Goal: Use online tool/utility: Utilize a website feature to perform a specific function

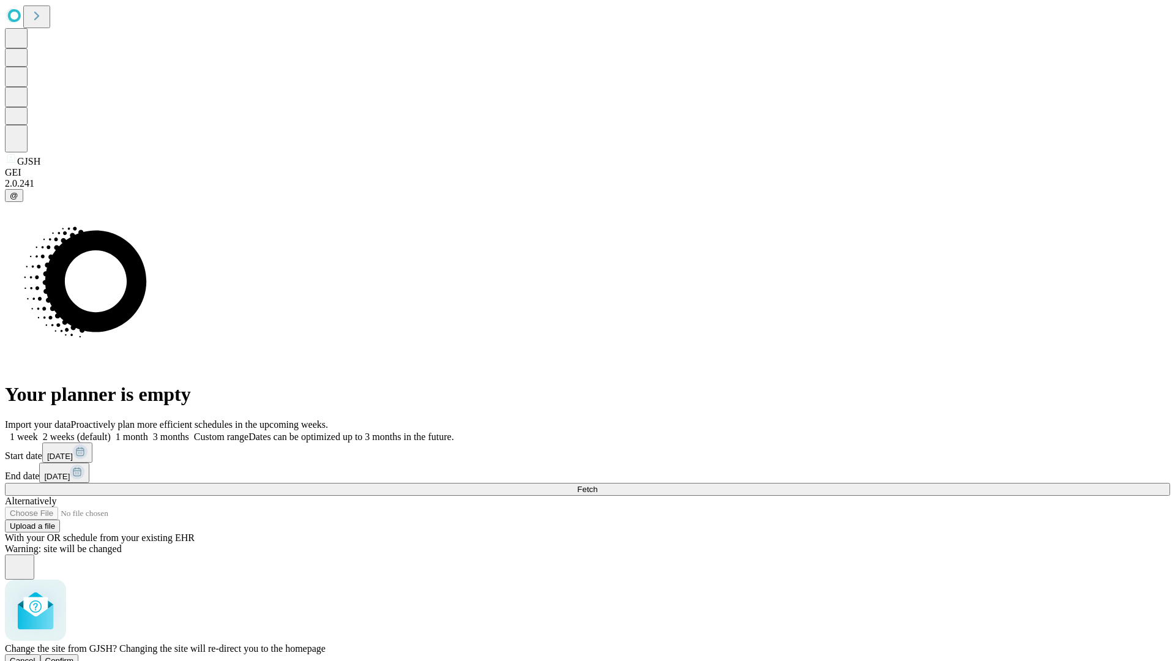
click at [74, 656] on span "Confirm" at bounding box center [59, 660] width 29 height 9
click at [111, 431] on label "2 weeks (default)" at bounding box center [74, 436] width 73 height 10
click at [597, 485] on span "Fetch" at bounding box center [587, 489] width 20 height 9
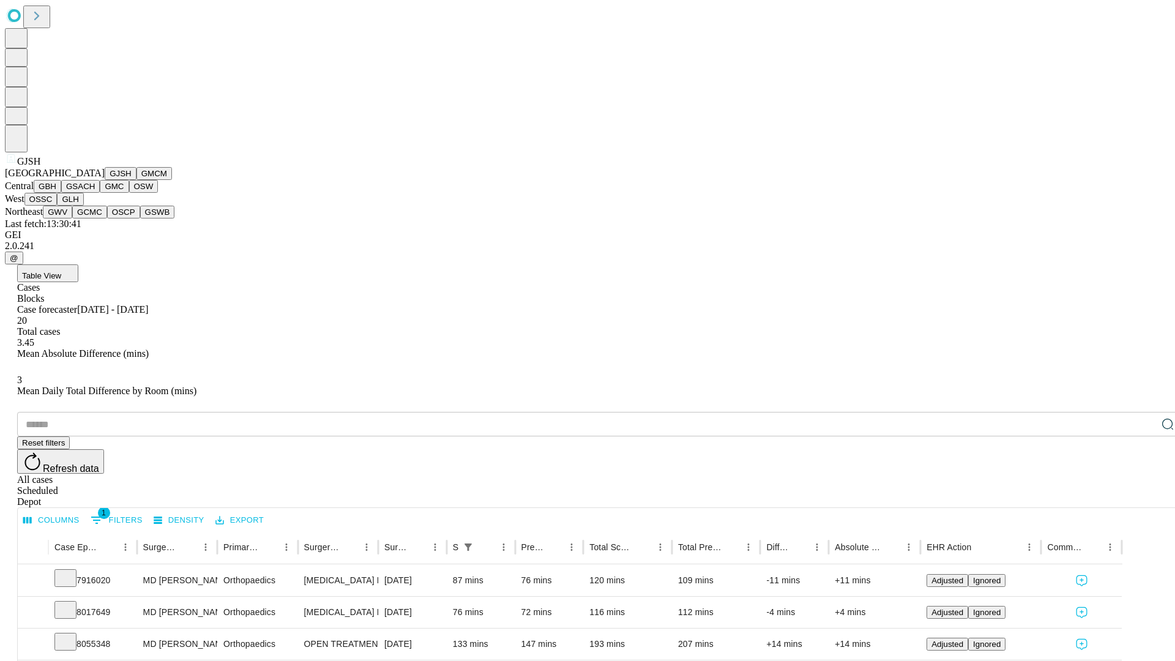
click at [136, 180] on button "GMCM" at bounding box center [153, 173] width 35 height 13
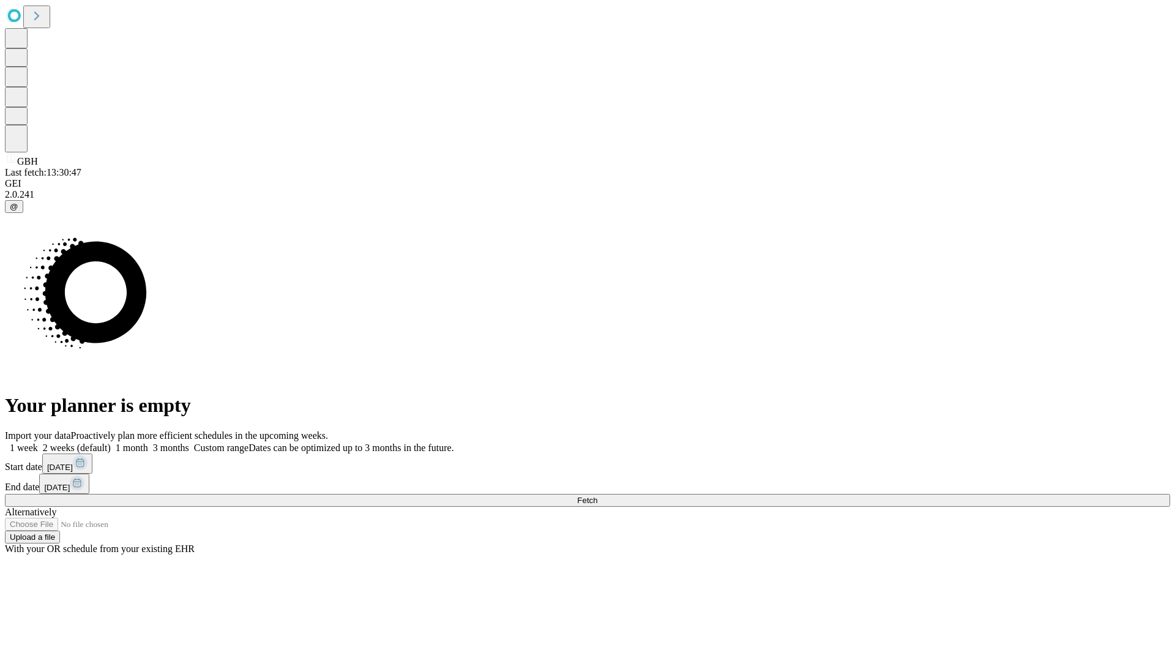
click at [111, 442] on label "2 weeks (default)" at bounding box center [74, 447] width 73 height 10
click at [597, 496] on span "Fetch" at bounding box center [587, 500] width 20 height 9
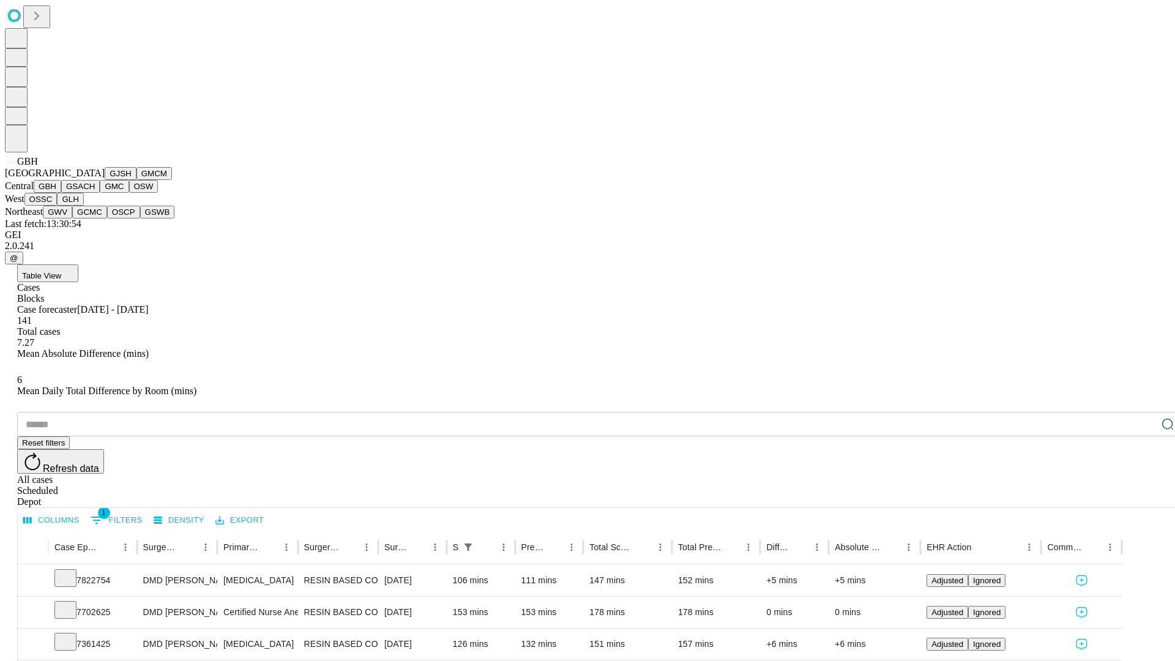
click at [95, 193] on button "GSACH" at bounding box center [80, 186] width 39 height 13
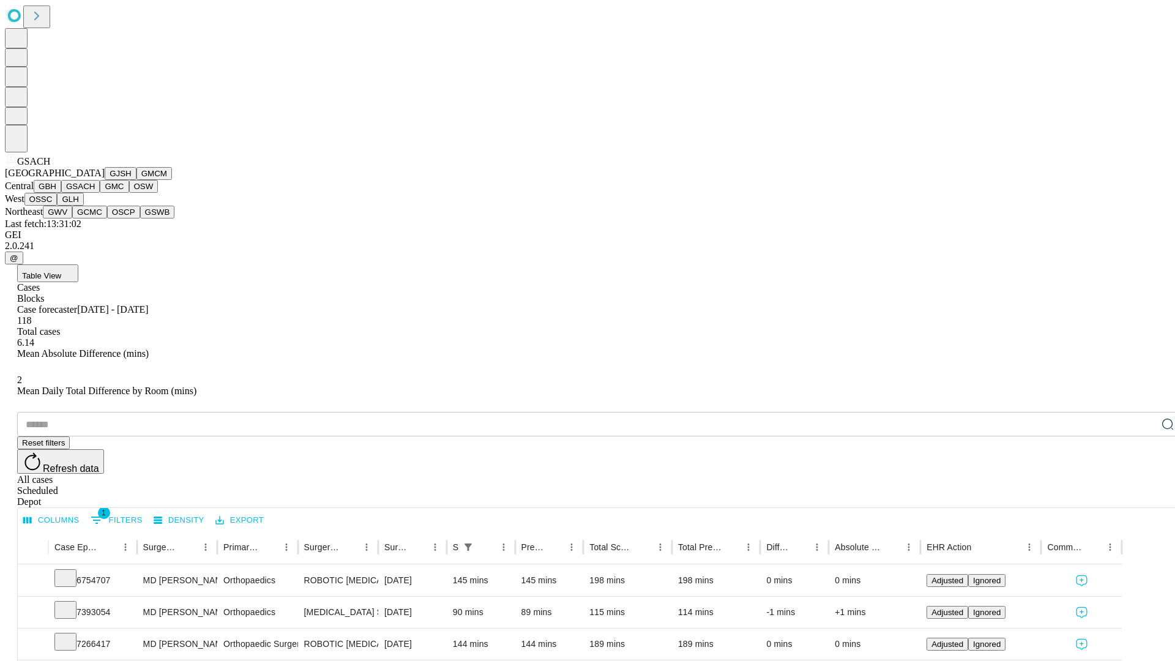
click at [100, 193] on button "GMC" at bounding box center [114, 186] width 29 height 13
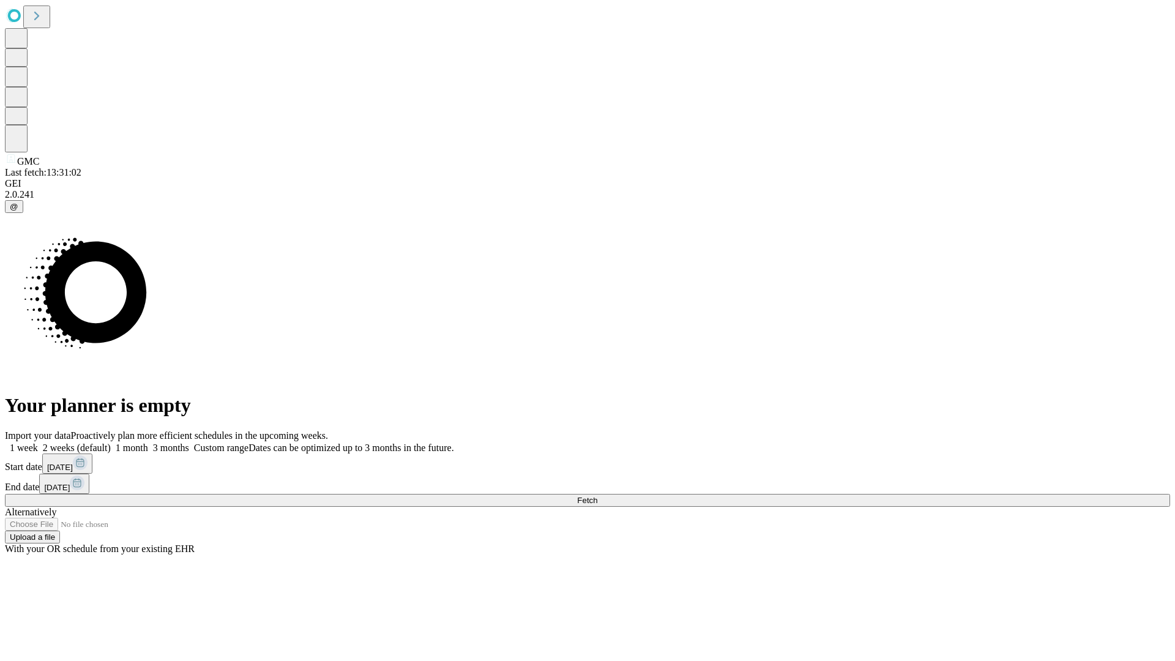
click at [111, 442] on label "2 weeks (default)" at bounding box center [74, 447] width 73 height 10
click at [597, 496] on span "Fetch" at bounding box center [587, 500] width 20 height 9
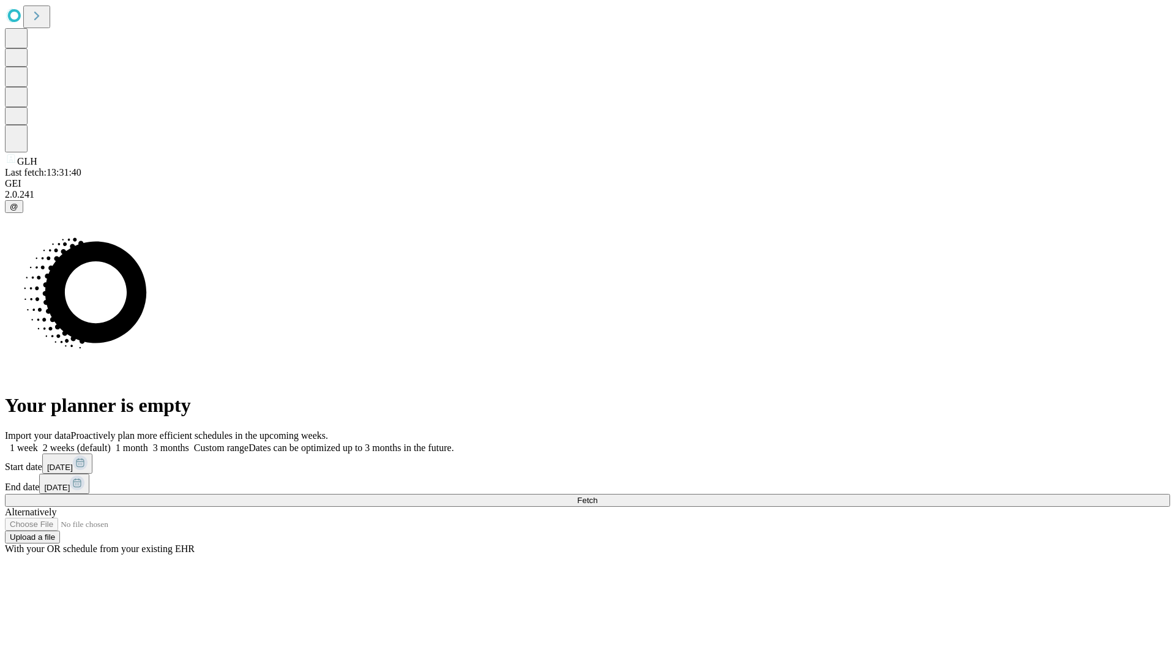
click at [111, 442] on label "2 weeks (default)" at bounding box center [74, 447] width 73 height 10
click at [597, 496] on span "Fetch" at bounding box center [587, 500] width 20 height 9
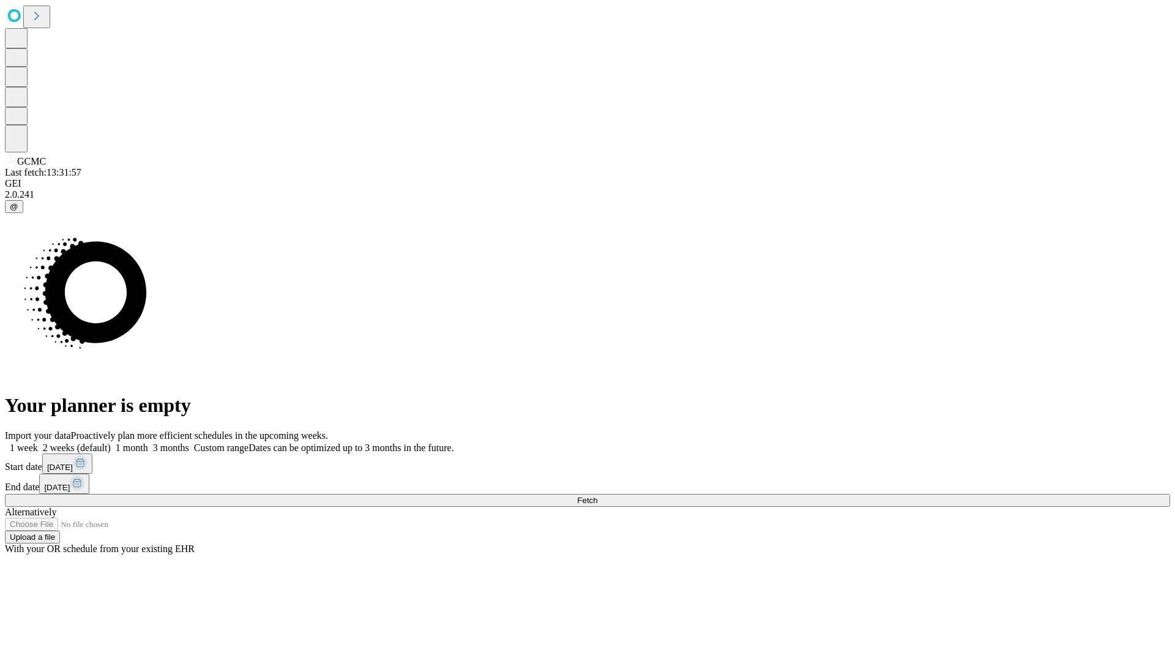
click at [111, 442] on label "2 weeks (default)" at bounding box center [74, 447] width 73 height 10
click at [597, 496] on span "Fetch" at bounding box center [587, 500] width 20 height 9
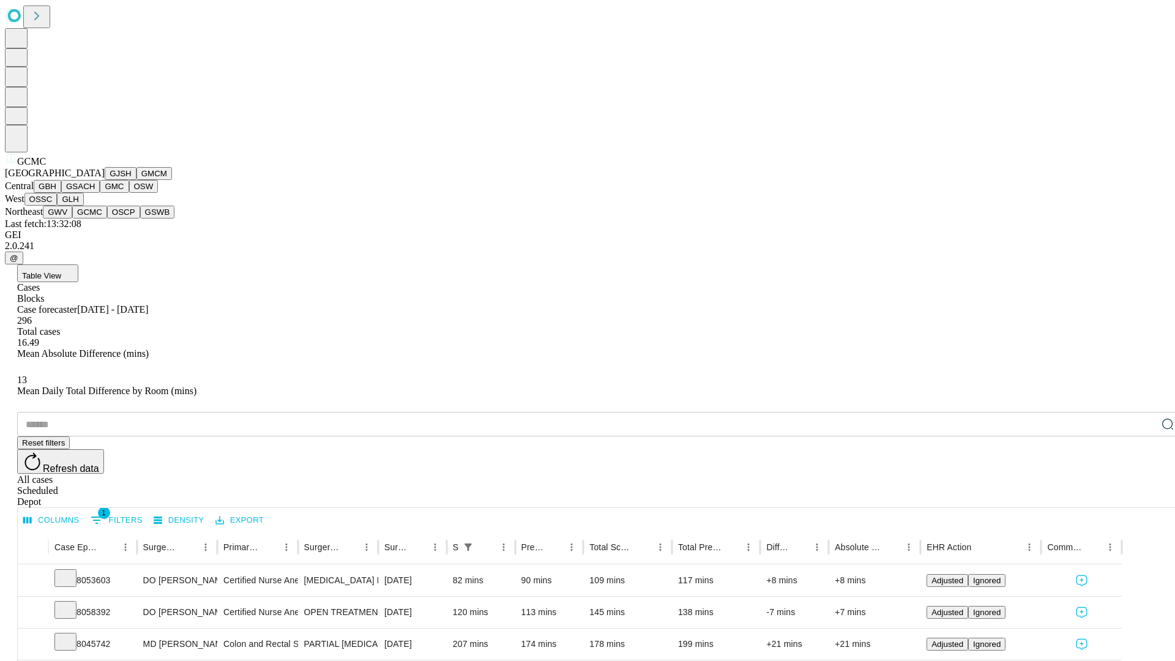
click at [107, 218] on button "OSCP" at bounding box center [123, 212] width 33 height 13
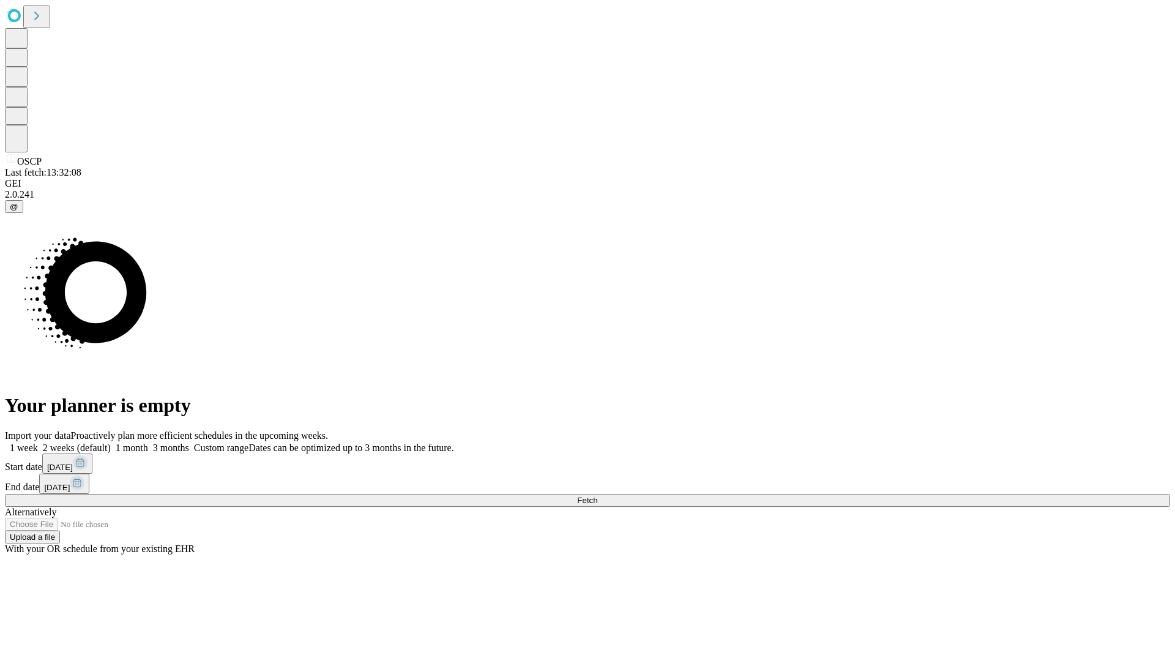
click at [111, 442] on label "2 weeks (default)" at bounding box center [74, 447] width 73 height 10
click at [597, 496] on span "Fetch" at bounding box center [587, 500] width 20 height 9
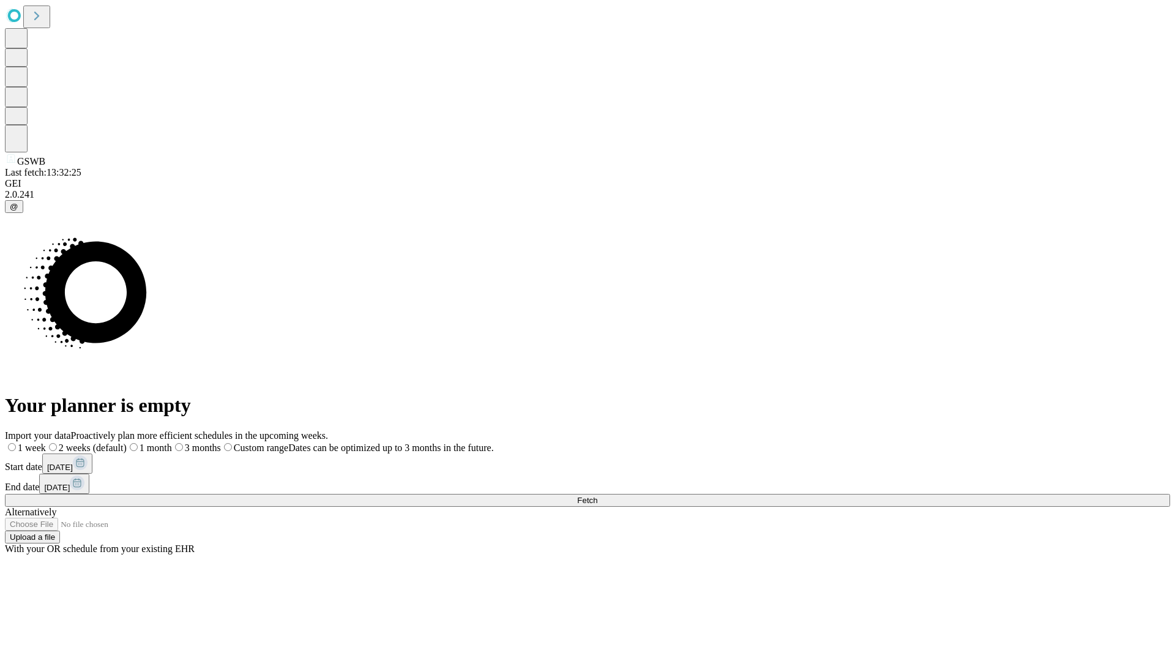
click at [127, 442] on label "2 weeks (default)" at bounding box center [86, 447] width 81 height 10
click at [597, 496] on span "Fetch" at bounding box center [587, 500] width 20 height 9
